Goal: Book appointment/travel/reservation

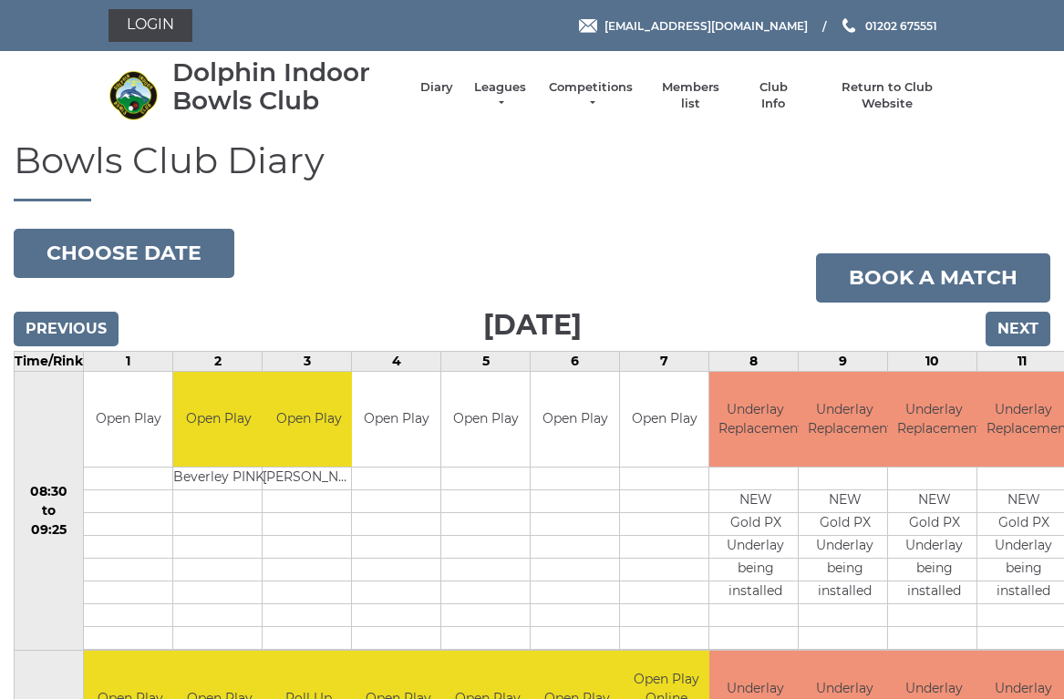
click at [55, 249] on button "Choose date" at bounding box center [124, 253] width 221 height 49
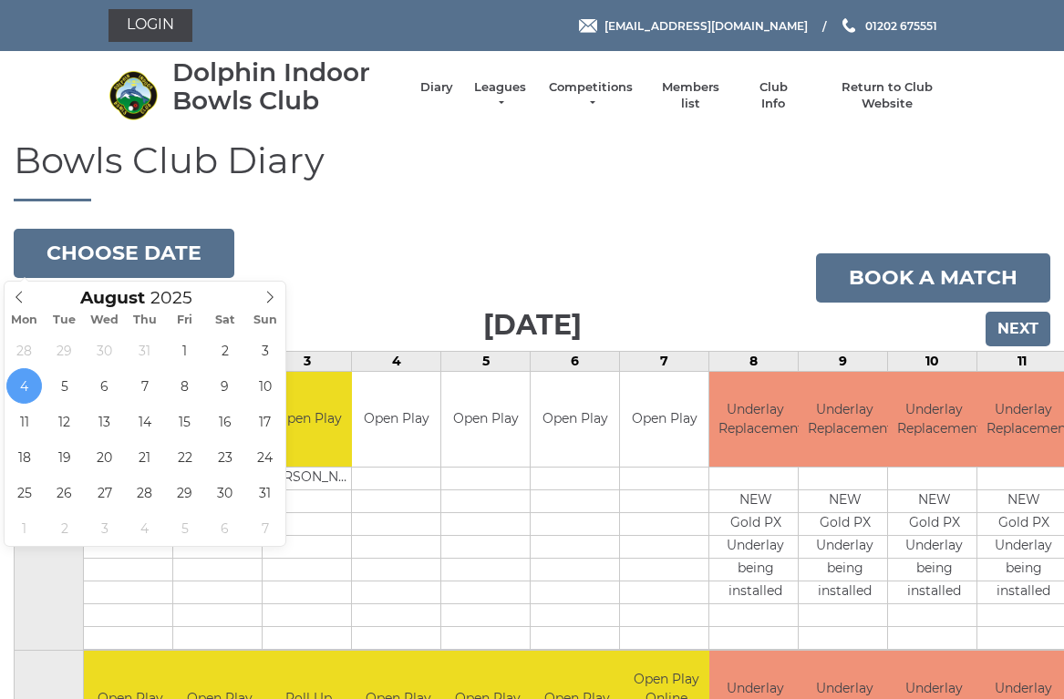
click at [278, 287] on span at bounding box center [270, 295] width 30 height 26
type input "2025-09-06"
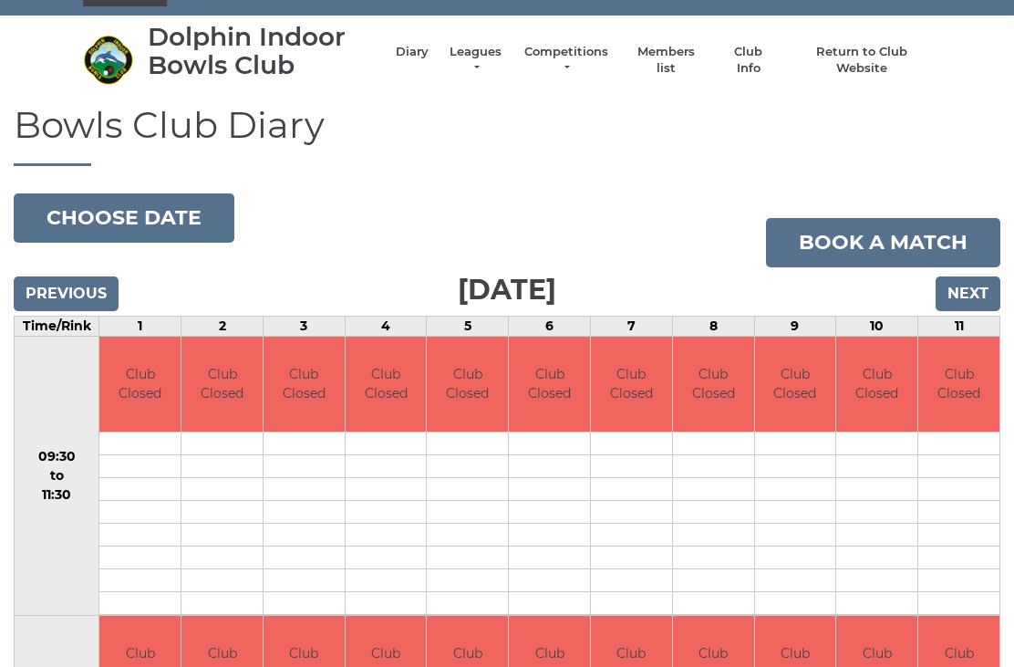
scroll to position [36, 0]
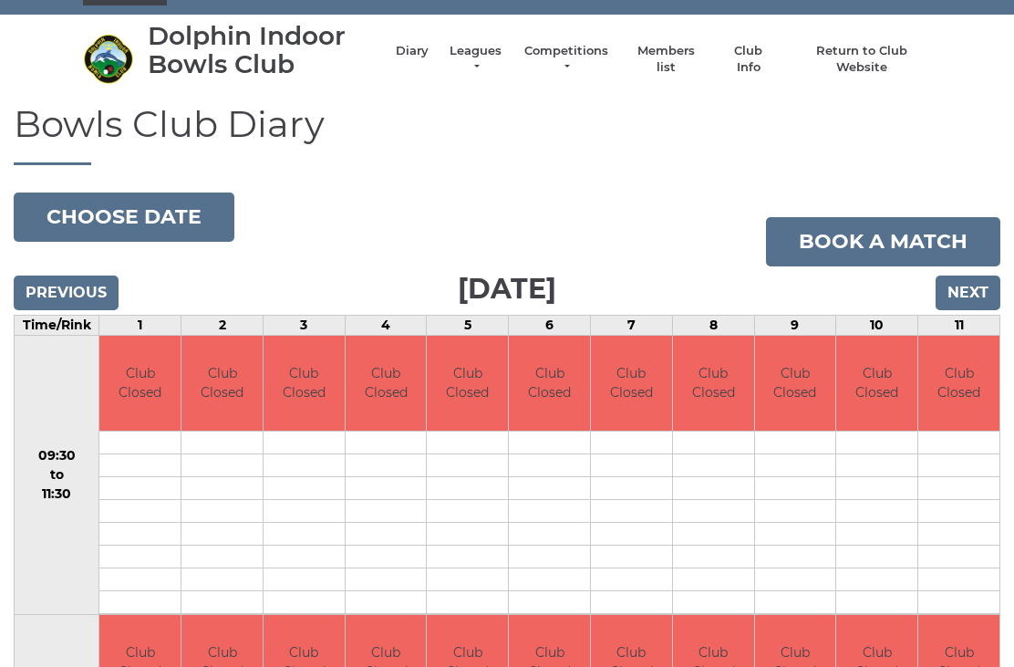
click at [983, 281] on input "Next" at bounding box center [968, 292] width 65 height 35
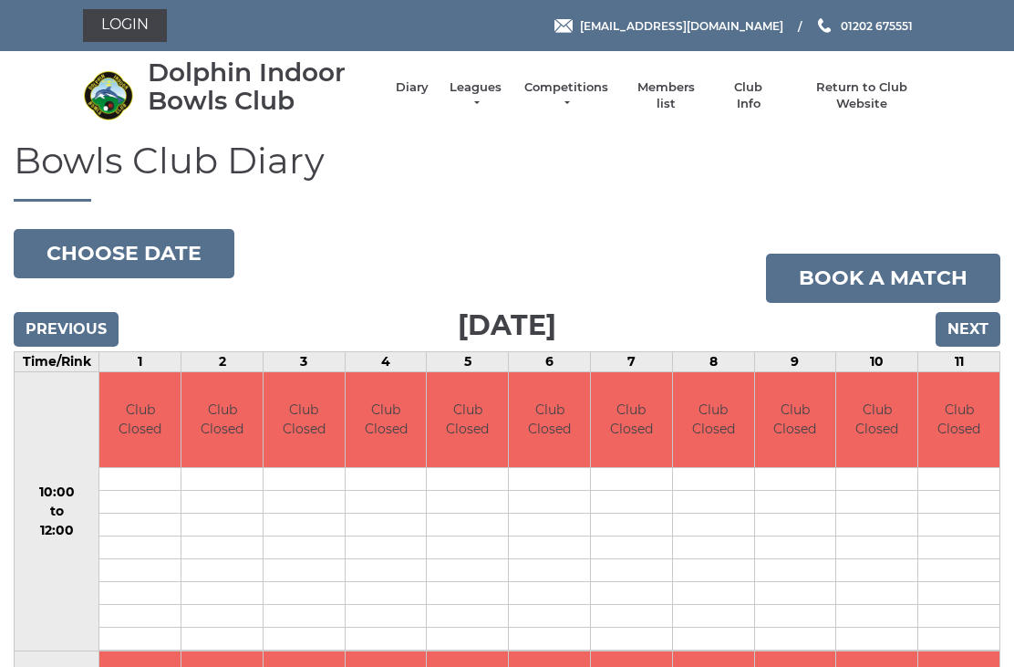
click at [978, 324] on input "Next" at bounding box center [968, 329] width 65 height 35
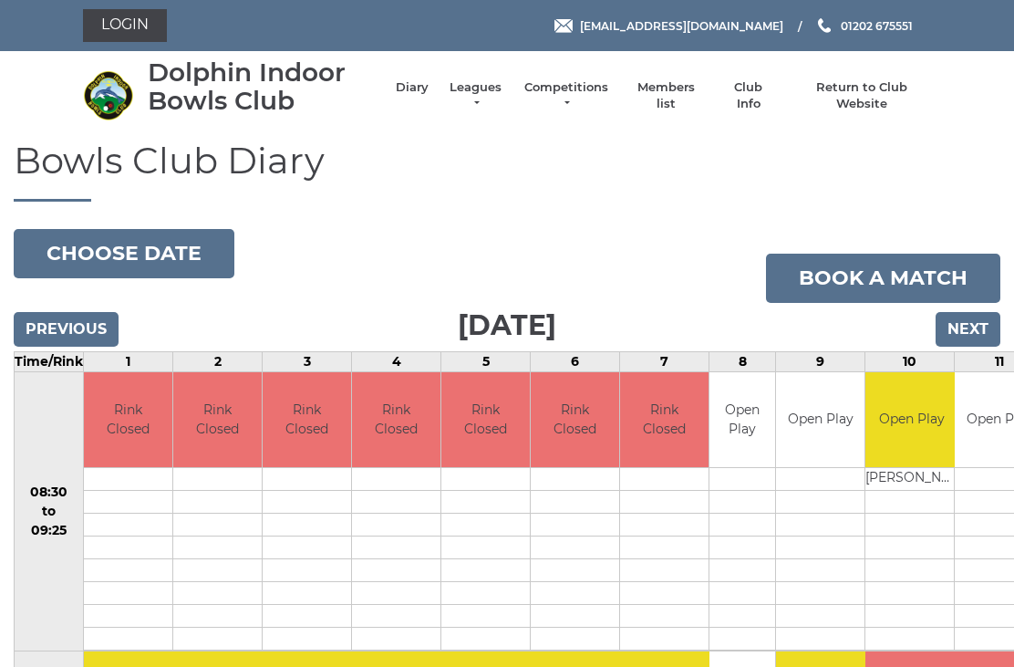
click at [999, 326] on input "Next" at bounding box center [968, 329] width 65 height 35
